Goal: Information Seeking & Learning: Find specific fact

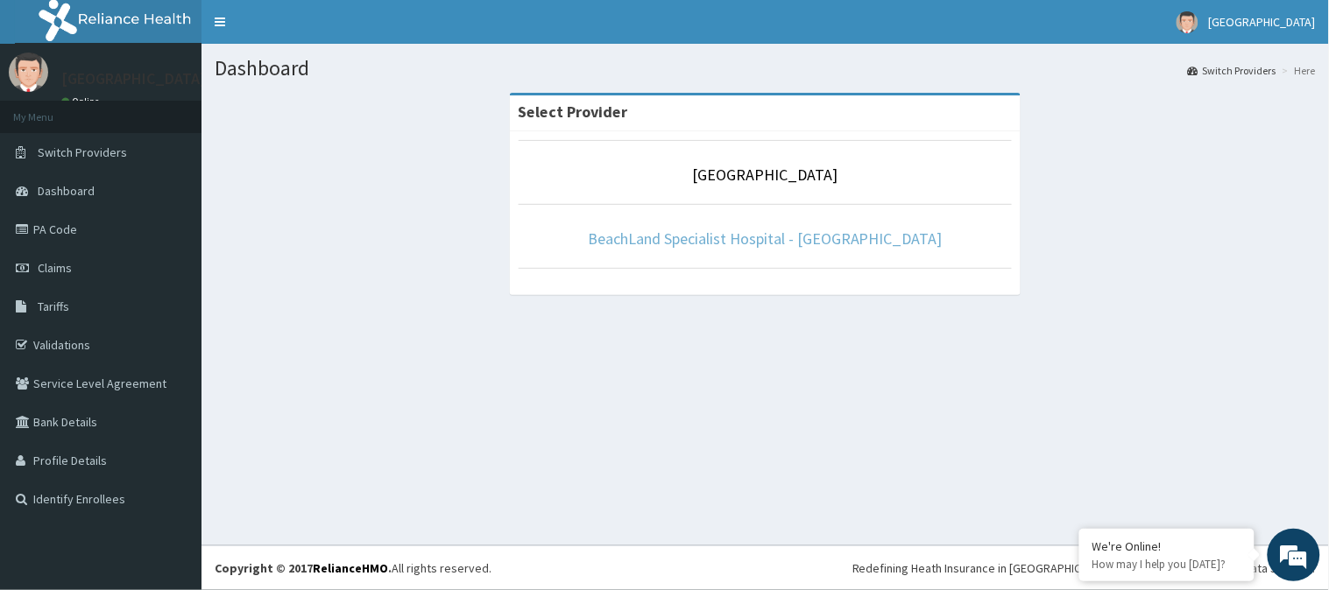
click at [715, 243] on link "BeachLand Specialist Hospital - [GEOGRAPHIC_DATA]" at bounding box center [765, 239] width 355 height 20
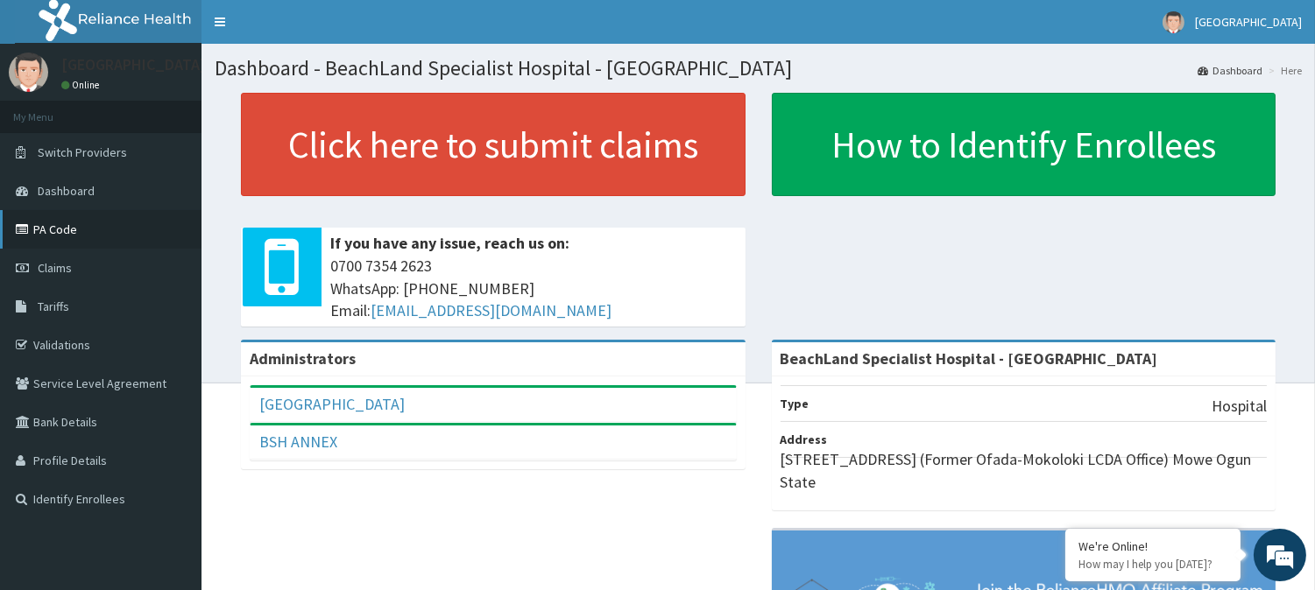
click at [51, 234] on link "PA Code" at bounding box center [100, 229] width 201 height 39
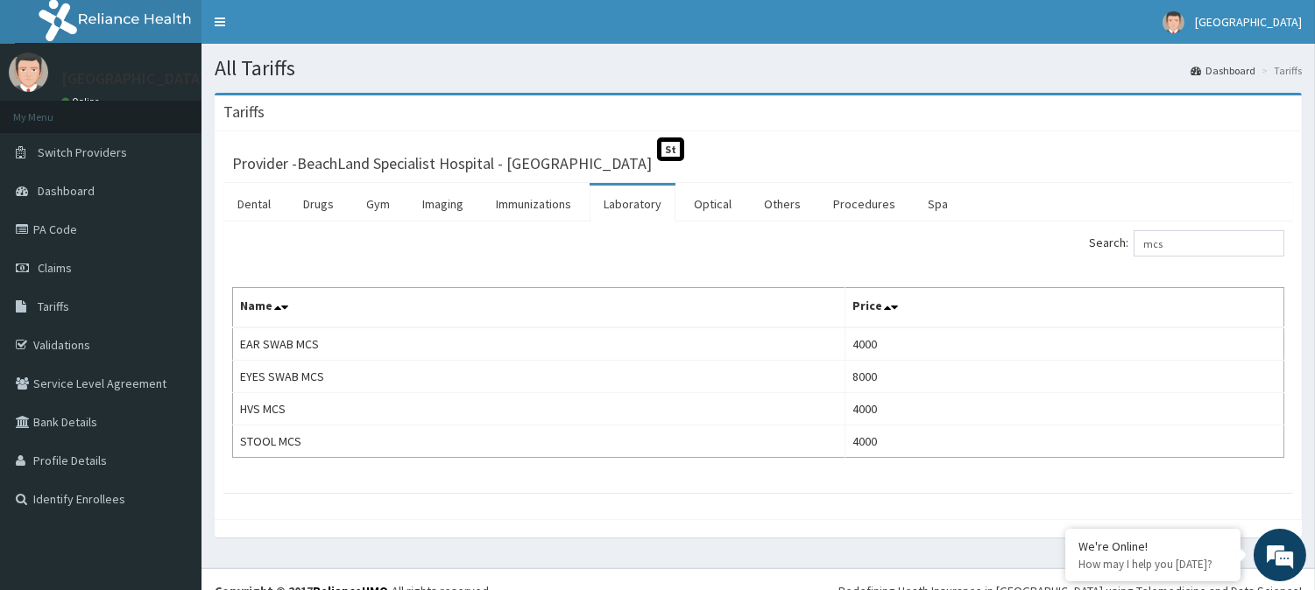
drag, startPoint x: 1187, startPoint y: 250, endPoint x: 1072, endPoint y: 229, distance: 116.7
click at [1072, 229] on div "Search: mcs Name Price EAR SWAB MCS 4000 EYES SWAB MCS 8000 HVS MCS 4000 STOOL …" at bounding box center [757, 358] width 1069 height 272
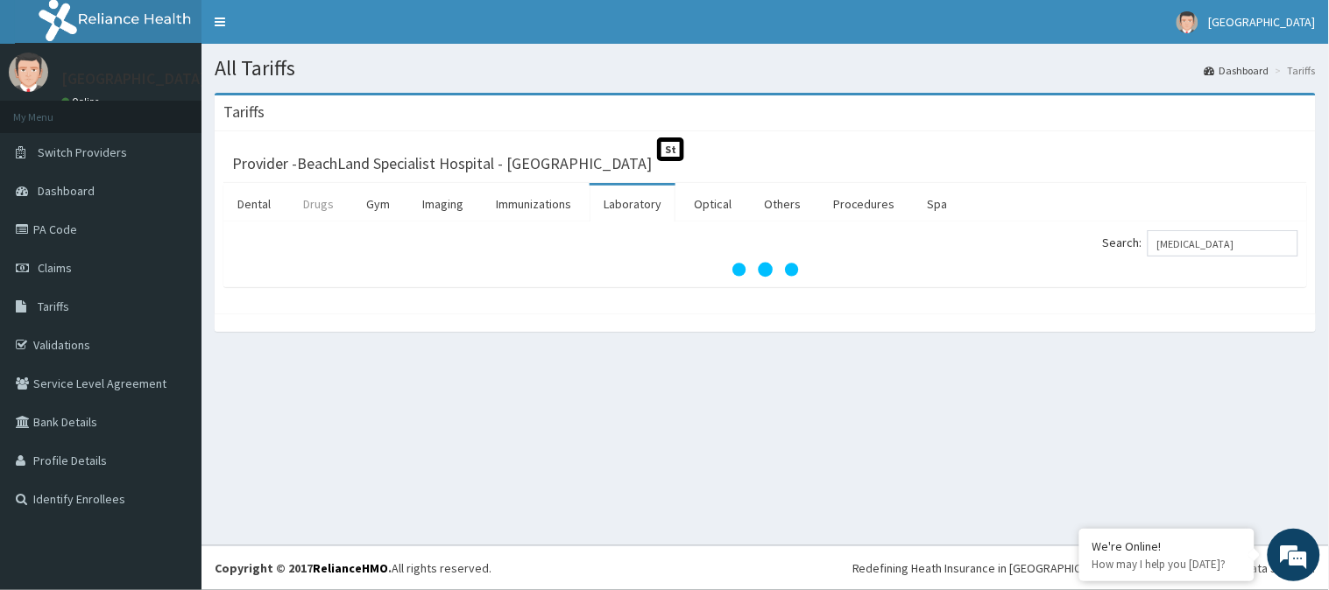
type input "cipro"
click at [325, 208] on link "Drugs" at bounding box center [318, 204] width 59 height 37
click at [1174, 239] on input "Search:" at bounding box center [1222, 243] width 151 height 26
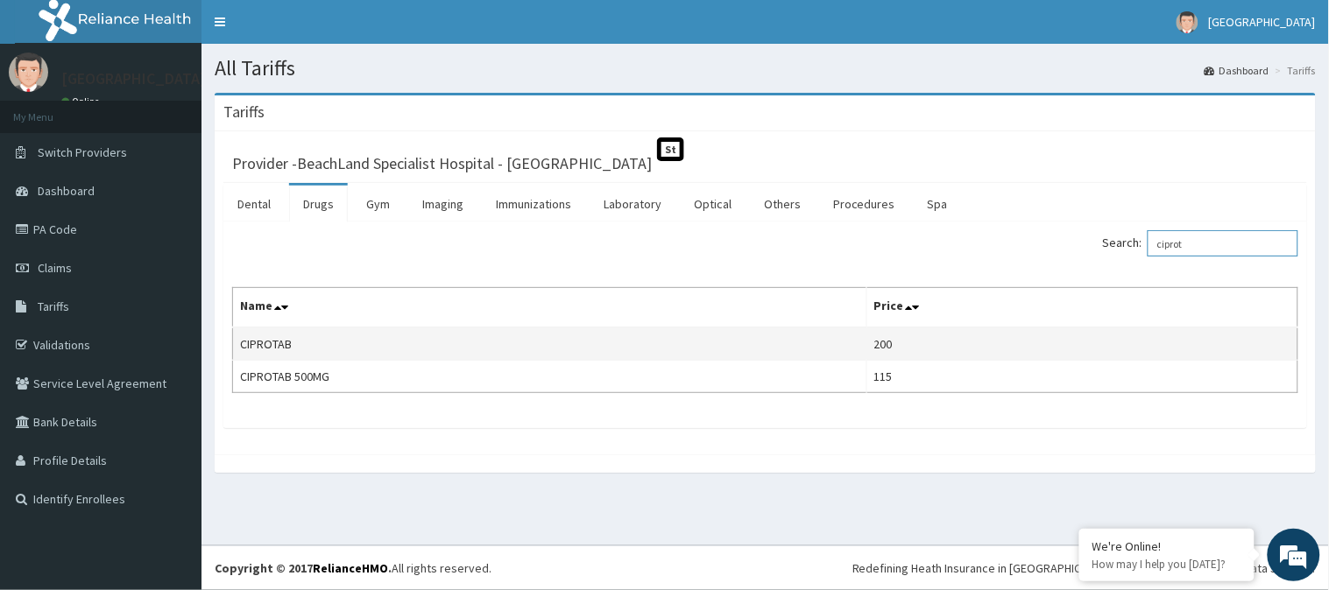
type input "ciprot"
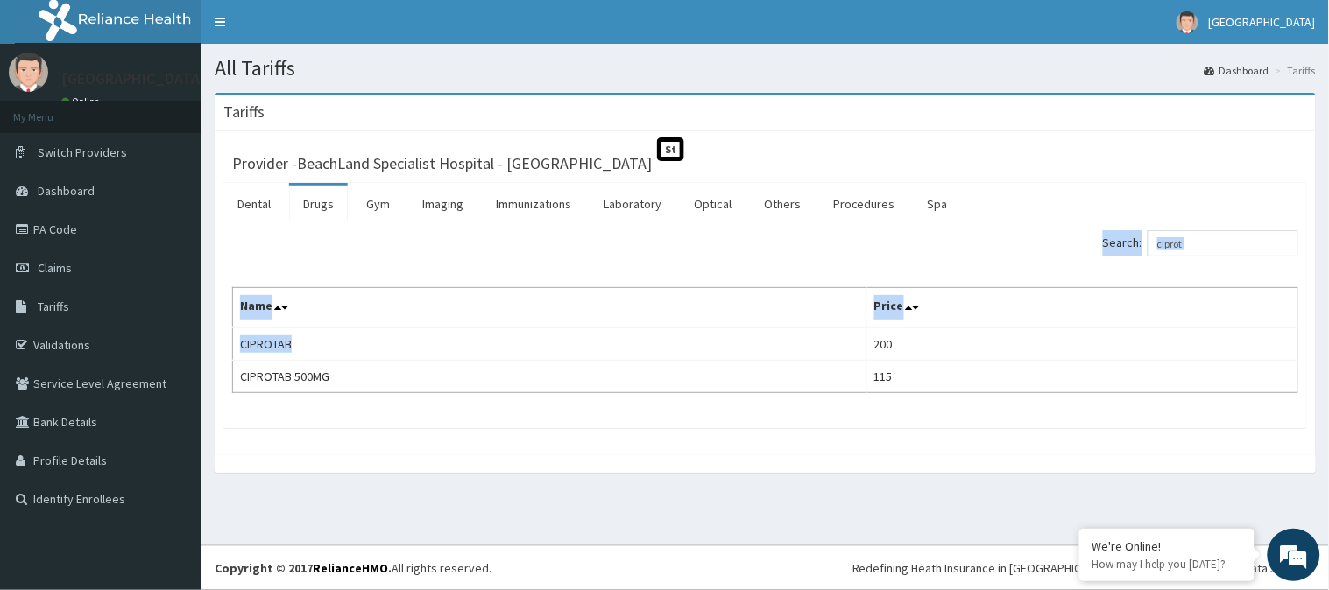
drag, startPoint x: 307, startPoint y: 342, endPoint x: 231, endPoint y: 346, distance: 75.4
click at [232, 346] on table "Name Price CIPROTAB 200 CIPROTAB 500MG 115" at bounding box center [765, 340] width 1066 height 106
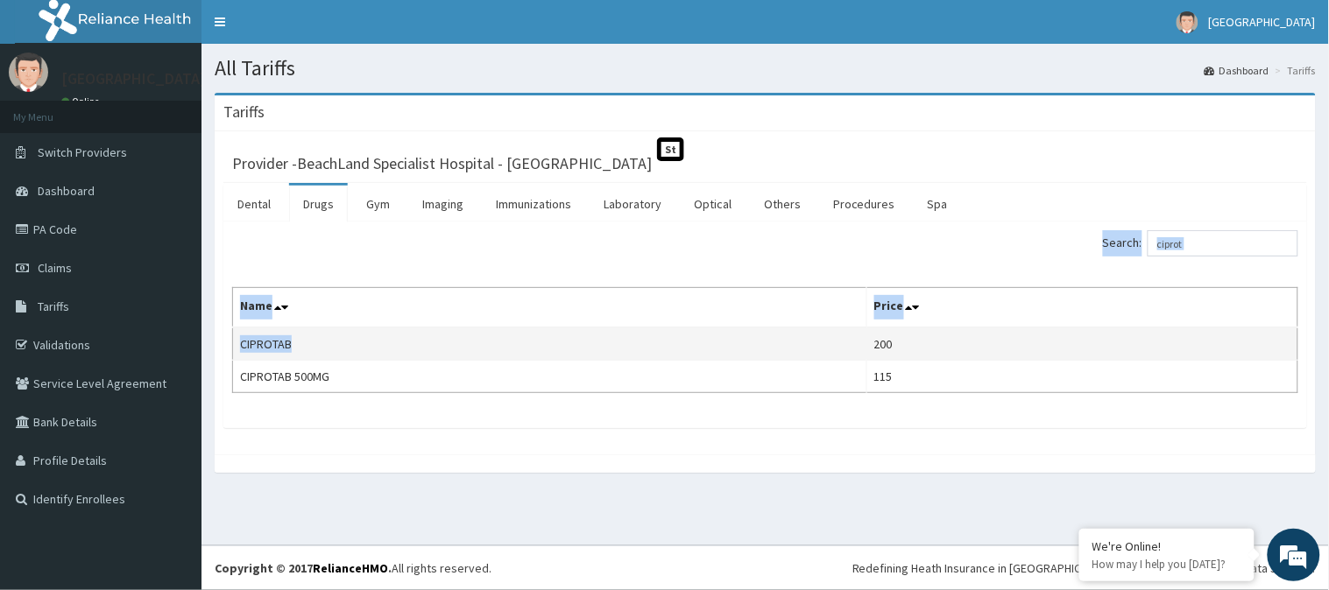
click at [330, 345] on td "CIPROTAB" at bounding box center [550, 344] width 634 height 33
click at [296, 342] on td "CIPROTAB" at bounding box center [550, 344] width 634 height 33
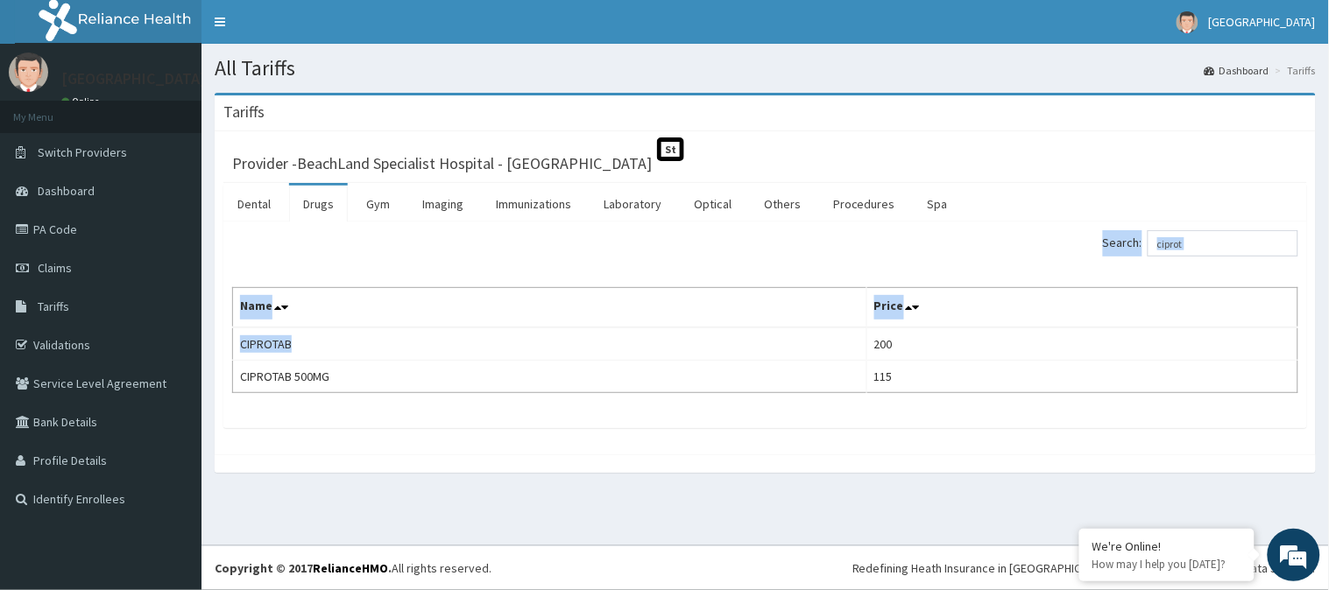
drag, startPoint x: 300, startPoint y: 347, endPoint x: 226, endPoint y: 343, distance: 74.5
click at [226, 343] on div "Search: ciprot Name Price CIPROTAB 200 CIPROTAB 500MG 115" at bounding box center [764, 325] width 1083 height 207
